Goal: Contribute content: Contribute content

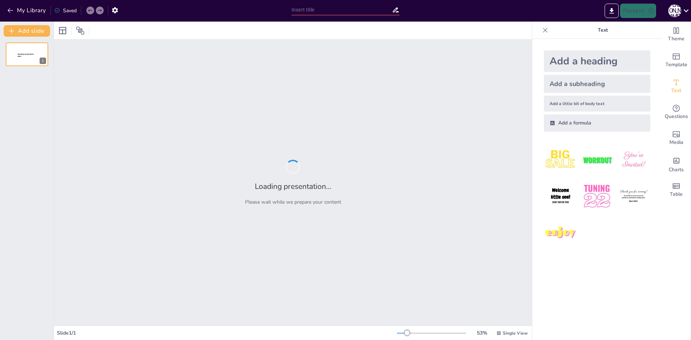
type input "Key Concepts in Workforce Management"
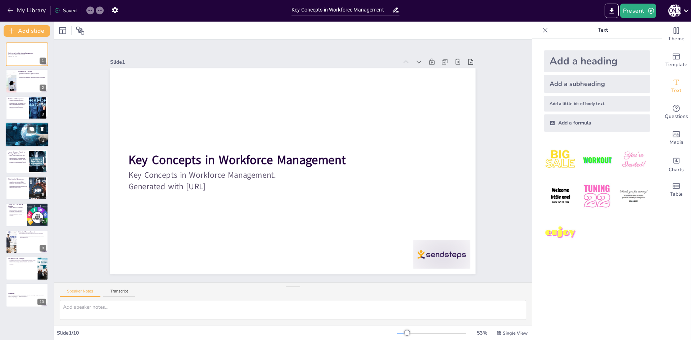
click at [24, 140] on div at bounding box center [26, 134] width 43 height 31
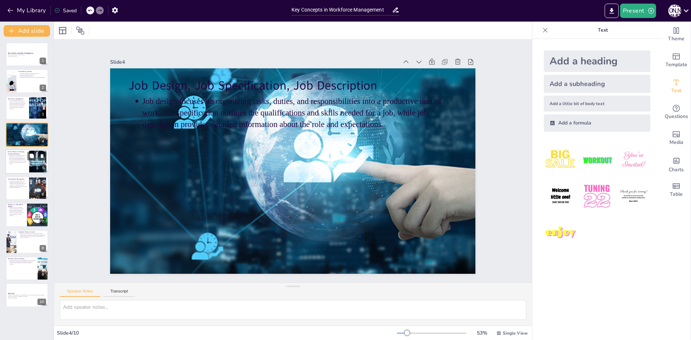
click at [12, 163] on p "Human resource planning ensures that an organization has the right number of em…" at bounding box center [18, 159] width 18 height 9
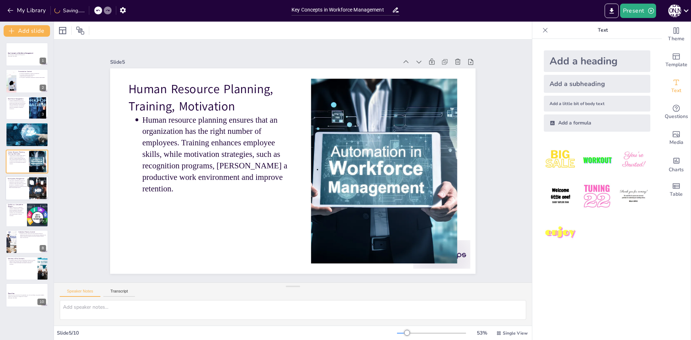
click at [22, 191] on div at bounding box center [26, 188] width 43 height 24
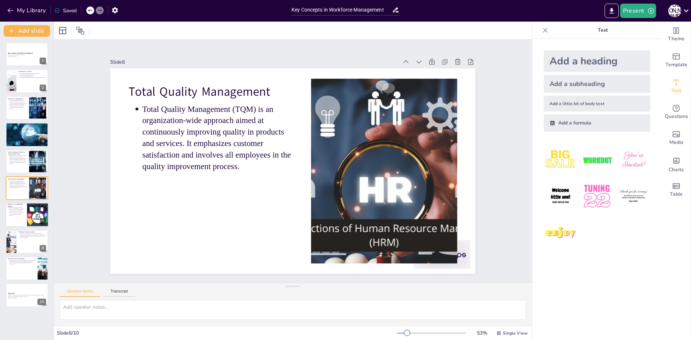
click at [29, 224] on div at bounding box center [37, 215] width 49 height 24
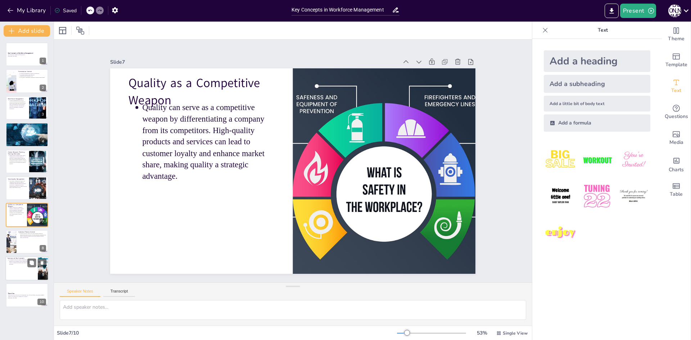
drag, startPoint x: 16, startPoint y: 244, endPoint x: 6, endPoint y: 266, distance: 24.2
click at [14, 245] on div at bounding box center [11, 242] width 33 height 24
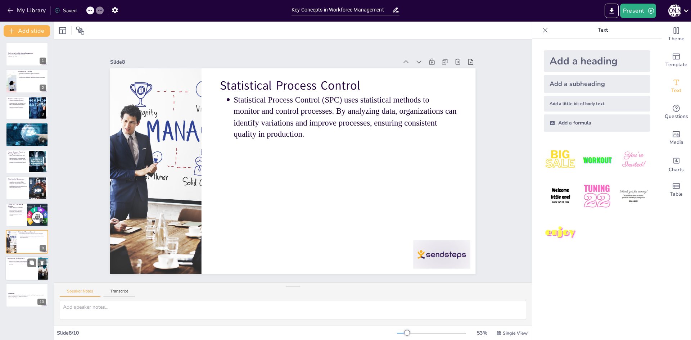
click at [6, 266] on div at bounding box center [26, 268] width 43 height 24
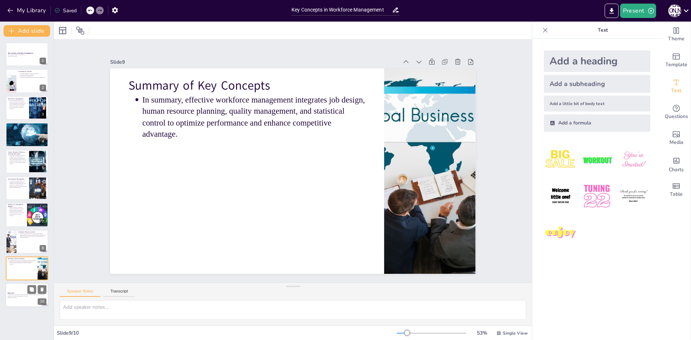
click at [19, 295] on p "Thank you for your attention. We appreciate your time and hope you gained valua…" at bounding box center [27, 295] width 39 height 3
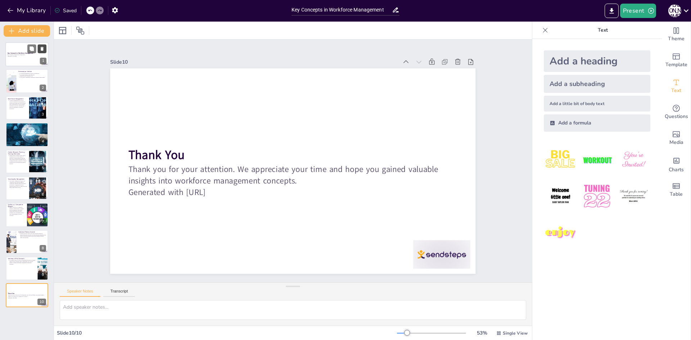
click at [40, 47] on icon at bounding box center [42, 48] width 5 height 5
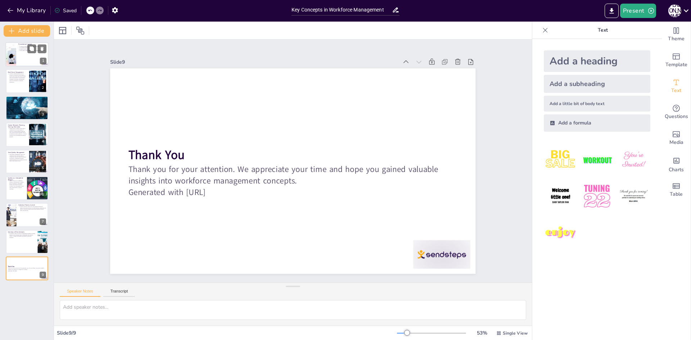
click at [23, 52] on div at bounding box center [26, 54] width 43 height 24
type textarea "Workforce management is a foundational aspect that ensures organizations have t…"
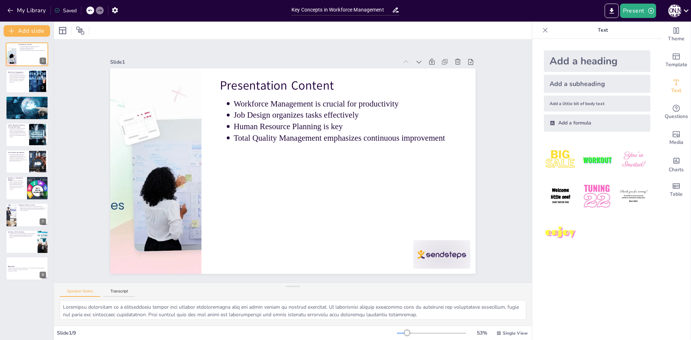
click at [1, 85] on div "Presentation Content Workforce Management is crucial for productivity Job Desig…" at bounding box center [27, 161] width 54 height 238
click at [13, 88] on div at bounding box center [26, 81] width 43 height 24
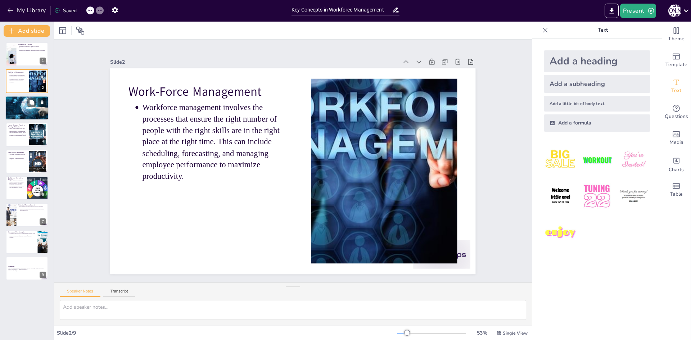
click at [22, 113] on div at bounding box center [26, 107] width 43 height 31
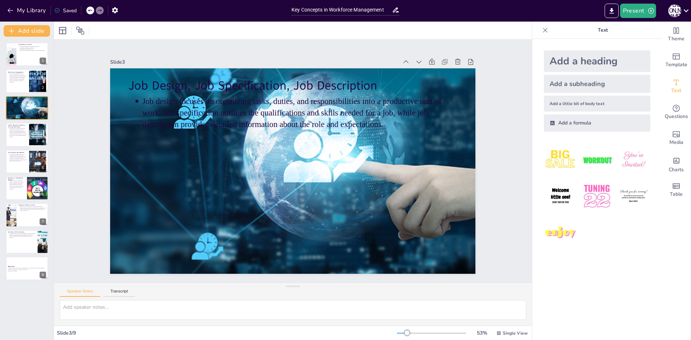
click at [18, 148] on div "Presentation Content Workforce Management is crucial for productivity Job Desig…" at bounding box center [27, 161] width 54 height 238
click at [25, 189] on div at bounding box center [26, 188] width 43 height 24
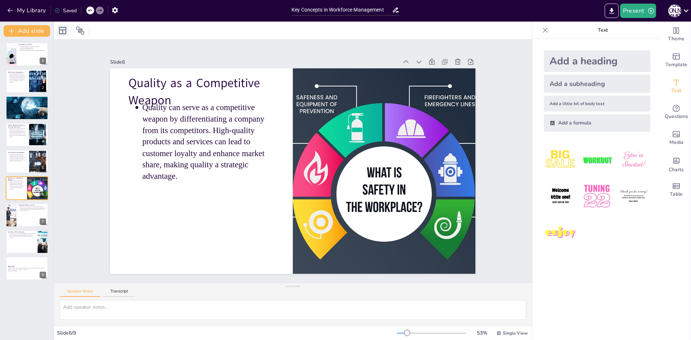
click at [62, 32] on icon at bounding box center [62, 30] width 9 height 9
drag, startPoint x: 77, startPoint y: 29, endPoint x: 82, endPoint y: 29, distance: 4.7
click at [82, 29] on div at bounding box center [80, 31] width 12 height 12
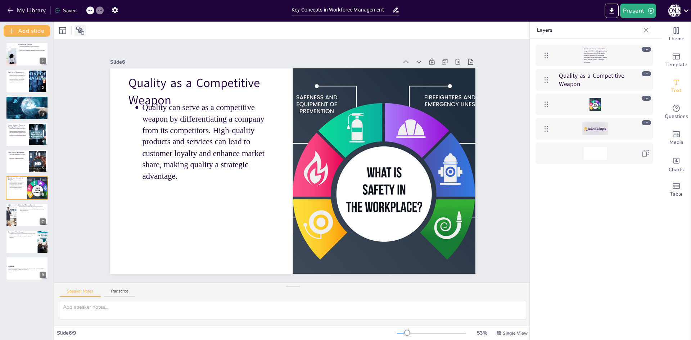
click at [82, 29] on icon at bounding box center [80, 31] width 8 height 8
click at [672, 31] on icon "Change the overall theme" at bounding box center [676, 30] width 9 height 9
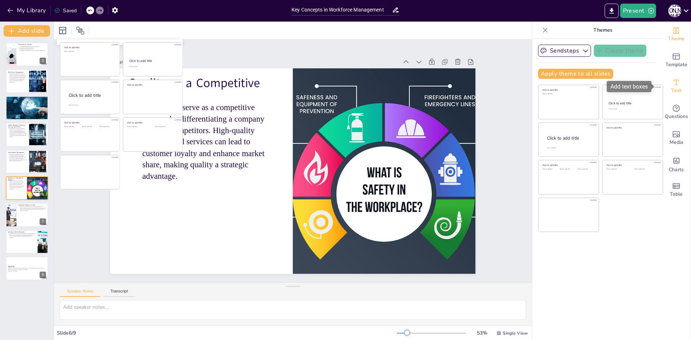
click at [673, 85] on icon "Add text boxes" at bounding box center [675, 82] width 5 height 5
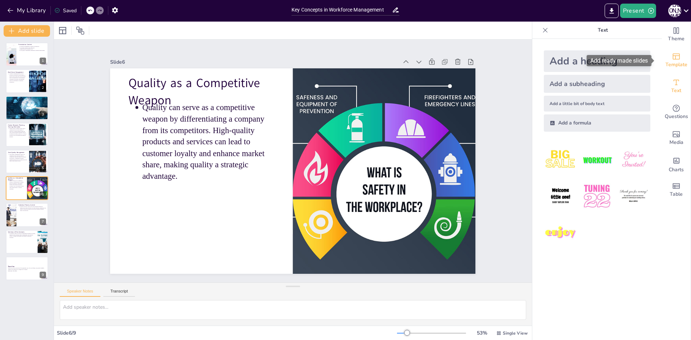
click at [665, 66] on span "Template" at bounding box center [676, 65] width 22 height 8
